Goal: Transaction & Acquisition: Purchase product/service

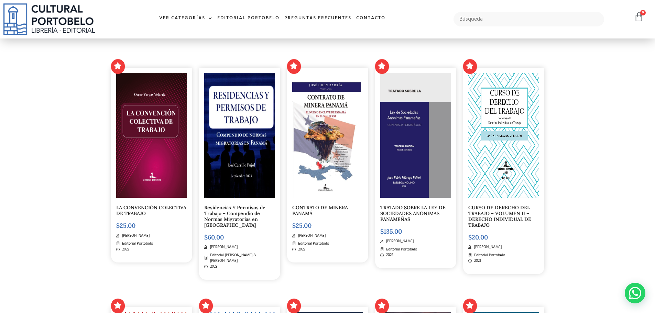
scroll to position [236, 0]
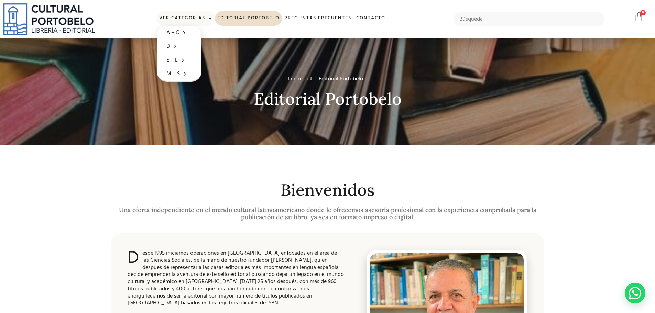
click at [185, 19] on link "Ver Categorías" at bounding box center [186, 18] width 58 height 15
click at [209, 19] on span at bounding box center [208, 18] width 7 height 10
click at [187, 15] on link "Ver Categorías" at bounding box center [186, 18] width 58 height 15
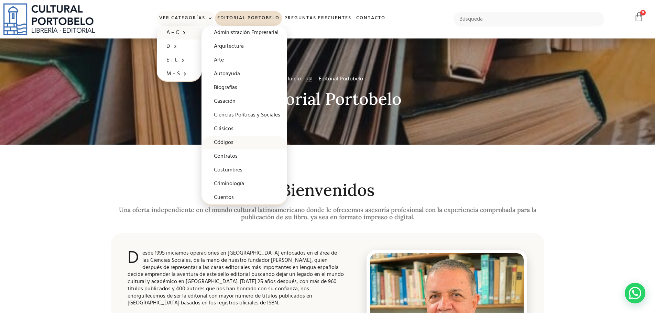
click at [231, 143] on link "Códigos" at bounding box center [244, 143] width 86 height 14
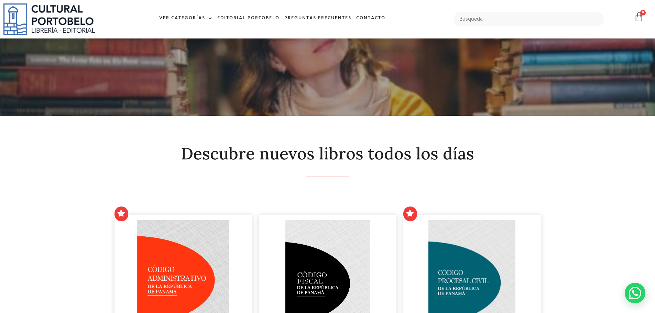
scroll to position [243, 0]
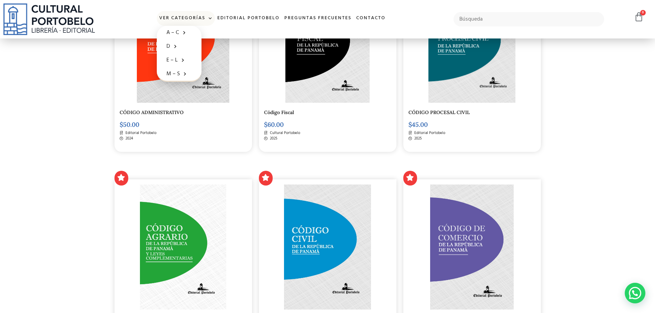
click at [191, 19] on link "Ver Categorías" at bounding box center [186, 18] width 58 height 15
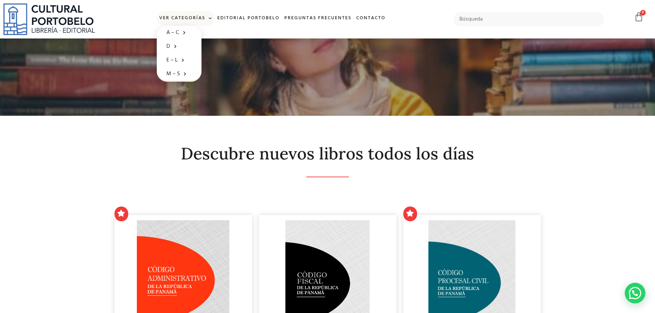
click at [209, 17] on span at bounding box center [208, 18] width 7 height 10
click at [199, 15] on link "Ver Categorías" at bounding box center [186, 18] width 58 height 15
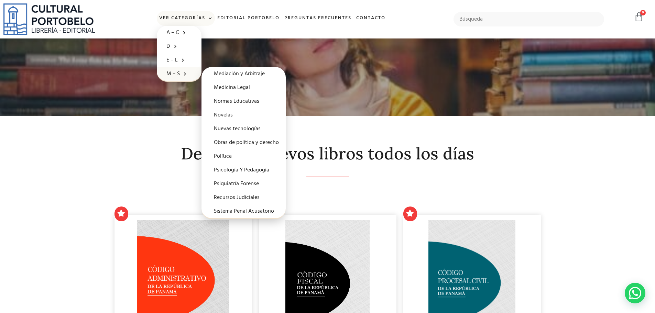
click at [186, 74] on link "M – S" at bounding box center [179, 74] width 45 height 14
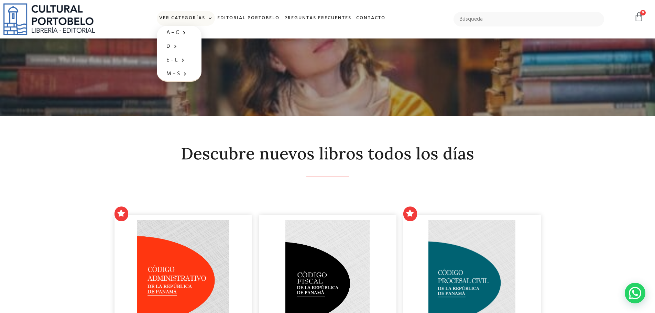
click at [207, 19] on span at bounding box center [208, 18] width 7 height 10
click at [196, 20] on link "Ver Categorías" at bounding box center [186, 18] width 58 height 15
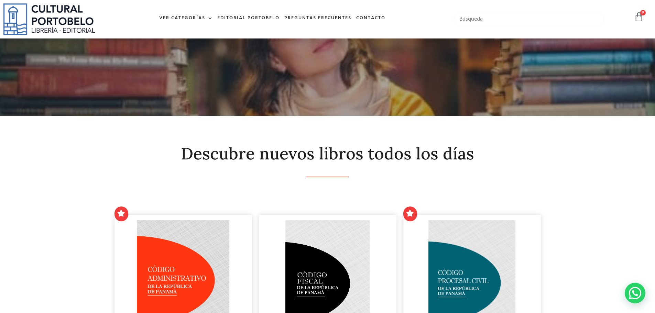
click at [501, 17] on input "text" at bounding box center [528, 19] width 151 height 14
type input "trabajo"
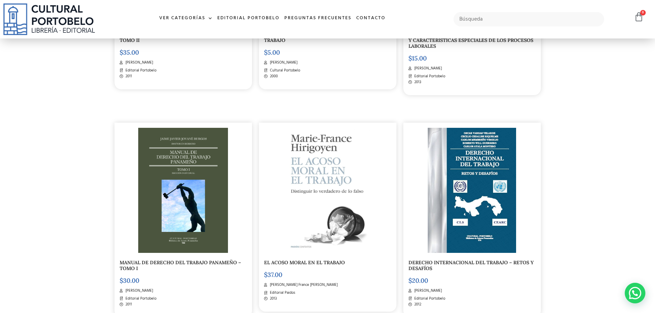
scroll to position [998, 0]
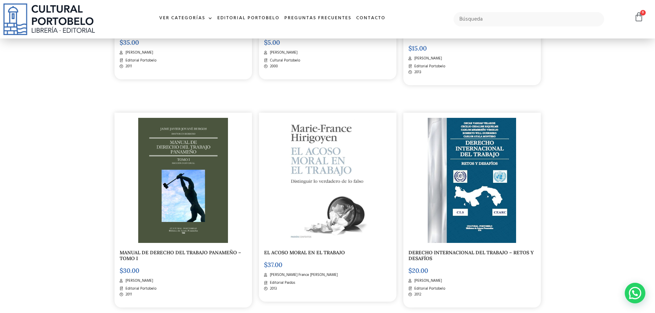
click at [199, 153] on img at bounding box center [183, 180] width 90 height 125
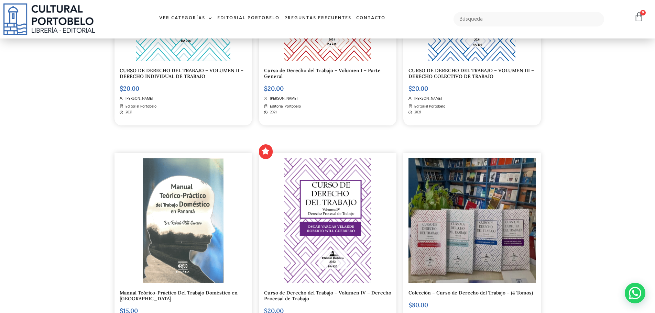
scroll to position [497, 0]
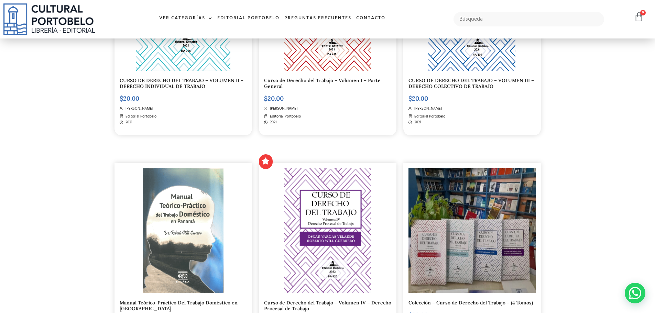
click at [185, 67] on img at bounding box center [183, 8] width 95 height 125
click at [480, 264] on img at bounding box center [471, 230] width 127 height 125
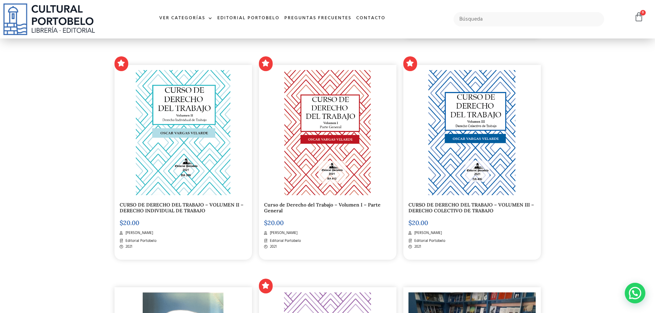
scroll to position [367, 0]
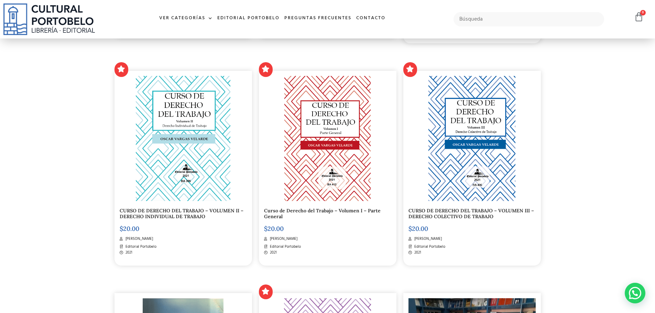
click at [324, 166] on img at bounding box center [327, 138] width 86 height 125
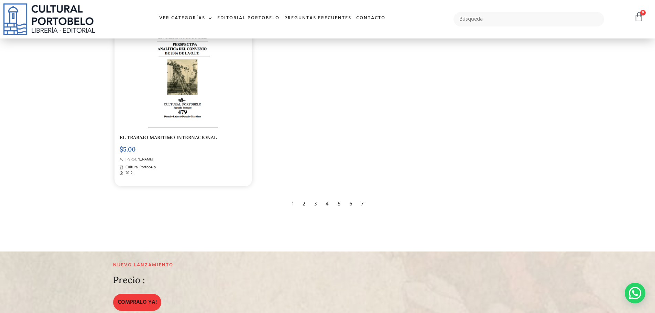
scroll to position [1358, 0]
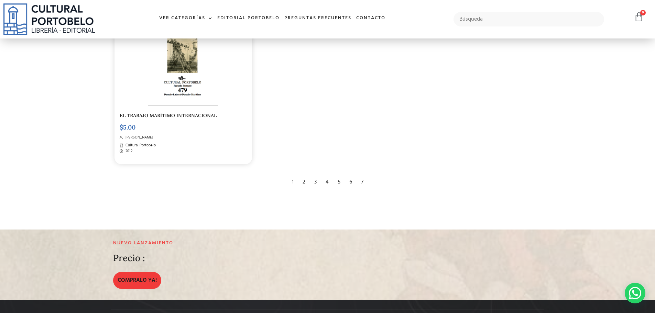
click at [305, 183] on div "2" at bounding box center [304, 182] width 10 height 15
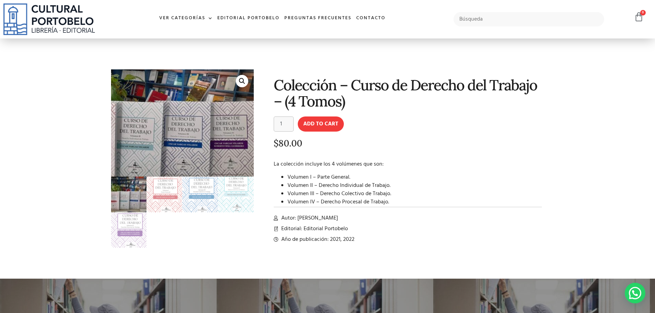
click at [226, 136] on img at bounding box center [159, 116] width 217 height 163
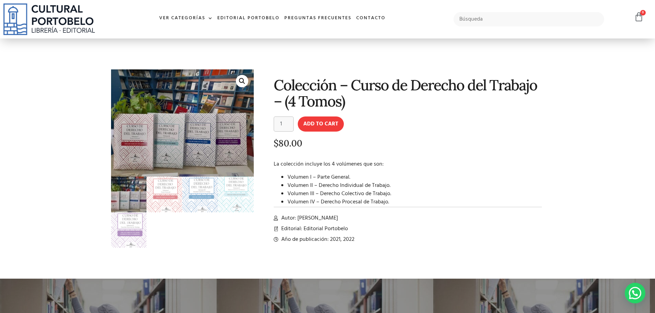
click at [240, 82] on link "🔍" at bounding box center [242, 81] width 12 height 12
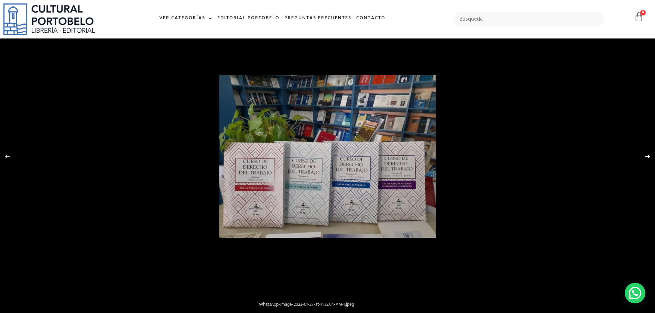
click at [649, 160] on button "Next (arrow right)" at bounding box center [643, 157] width 24 height 34
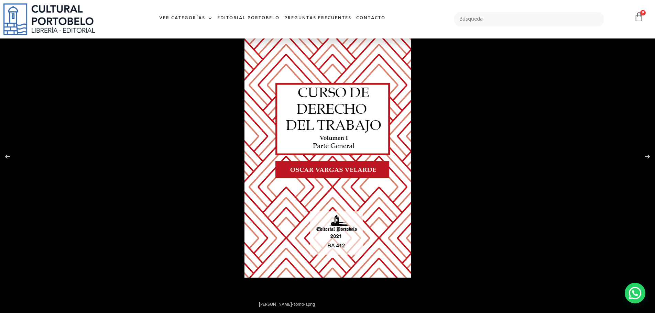
click at [314, 110] on img at bounding box center [327, 157] width 166 height 242
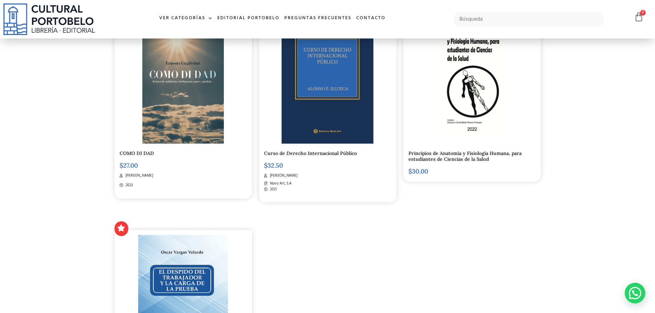
scroll to position [1104, 0]
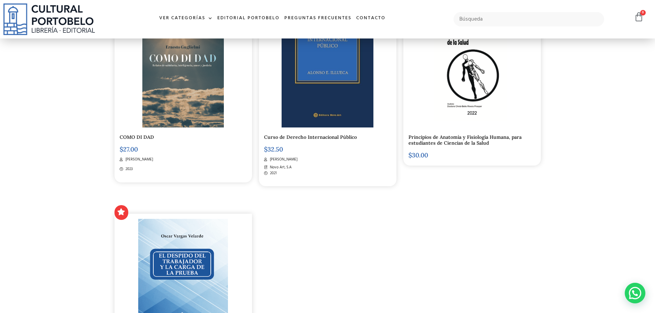
click at [191, 256] on img at bounding box center [183, 281] width 90 height 125
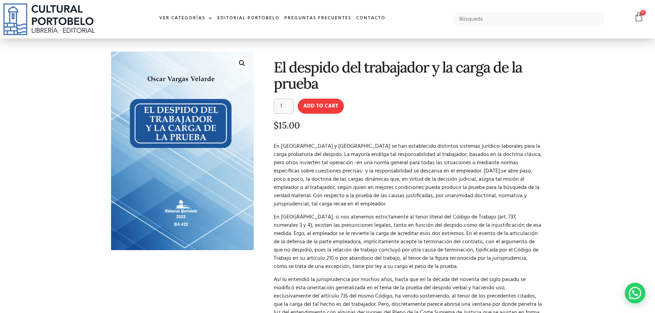
scroll to position [13, 0]
